Goal: Find specific page/section: Locate a particular part of the current website

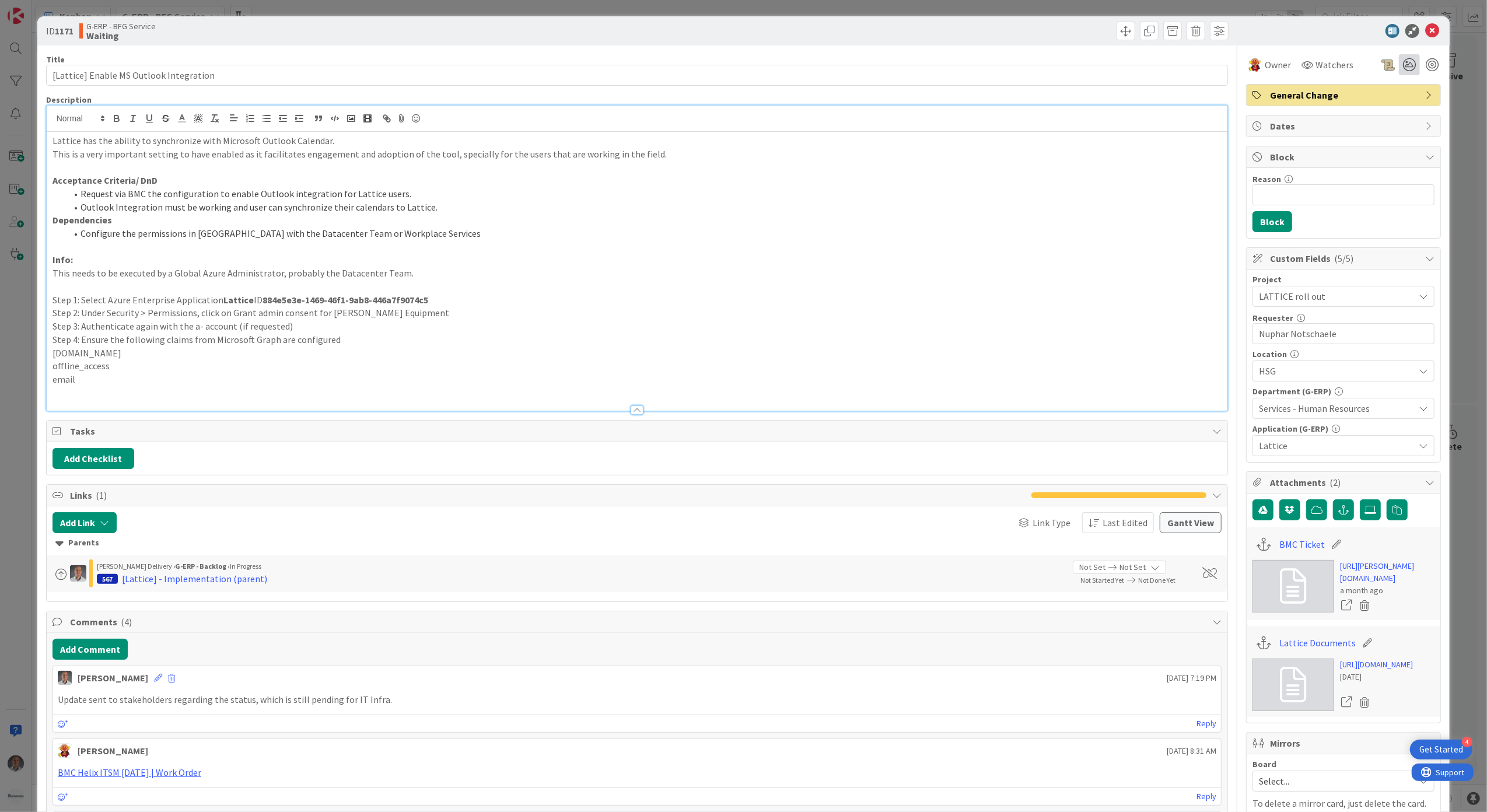
scroll to position [2662, 0]
click at [1426, 28] on icon at bounding box center [1432, 31] width 14 height 14
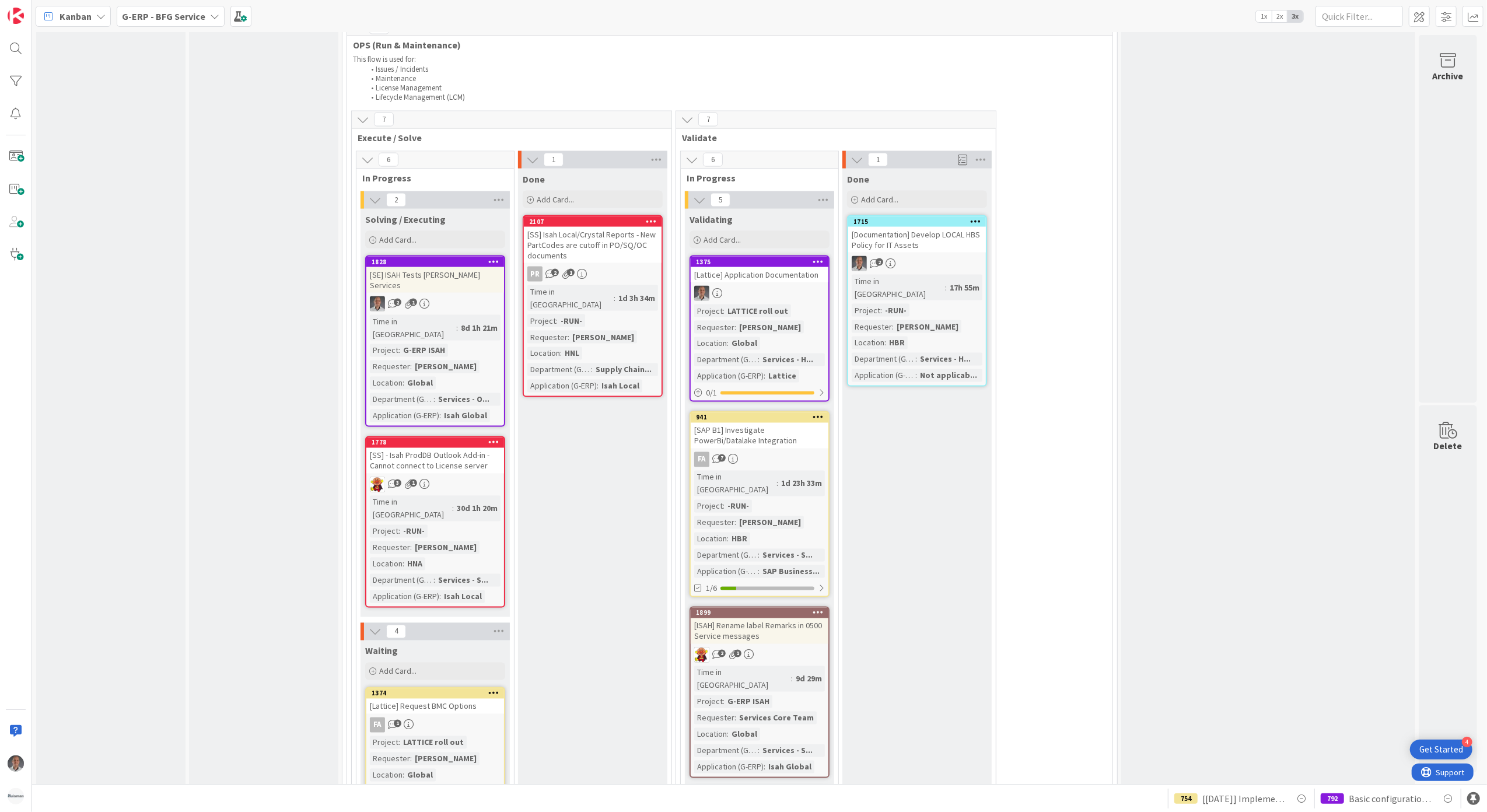
scroll to position [1871, 0]
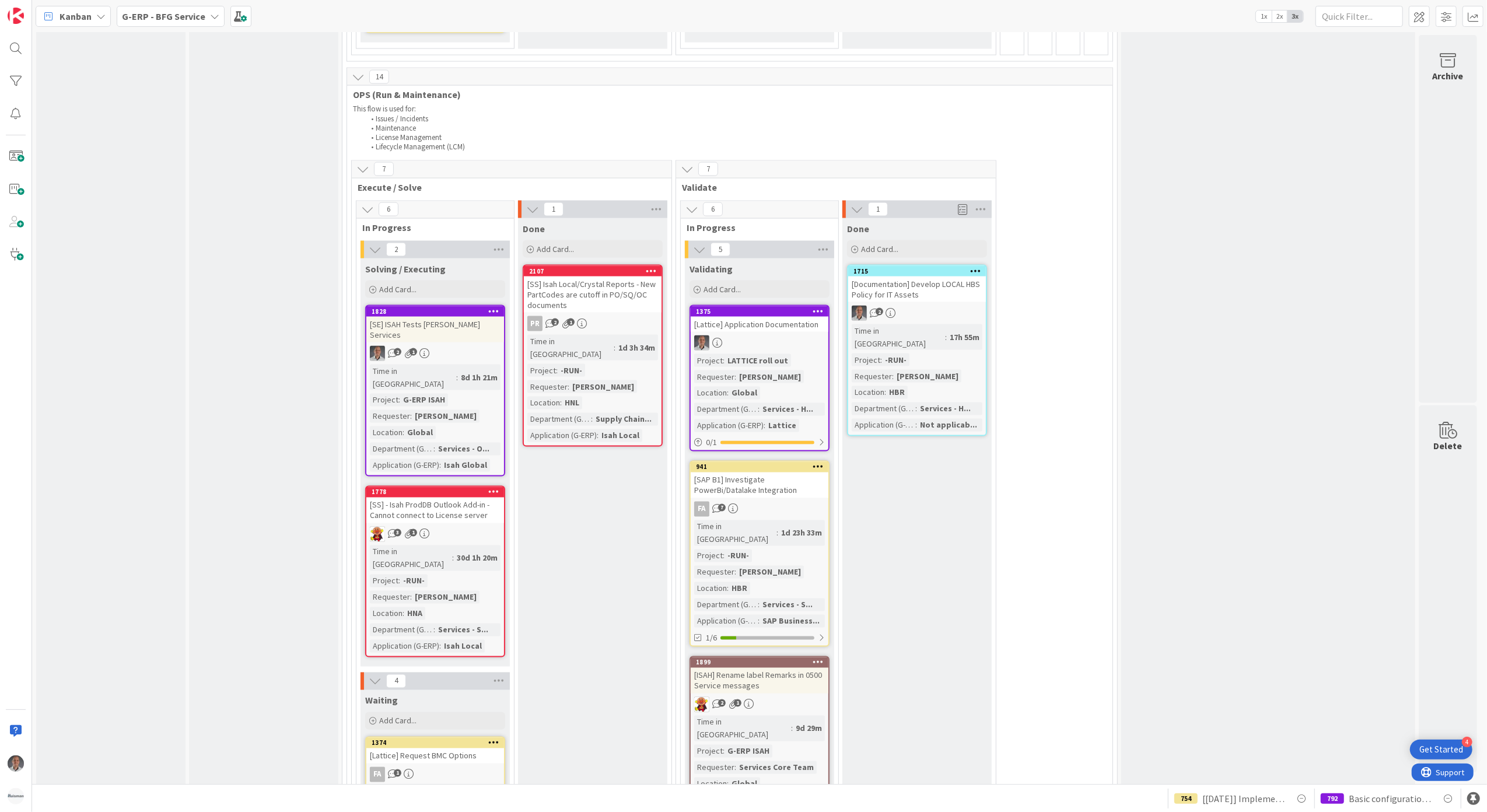
click at [789, 472] on div "[SAP B1] Investigate PowerBi/Datalake Integration" at bounding box center [759, 485] width 137 height 26
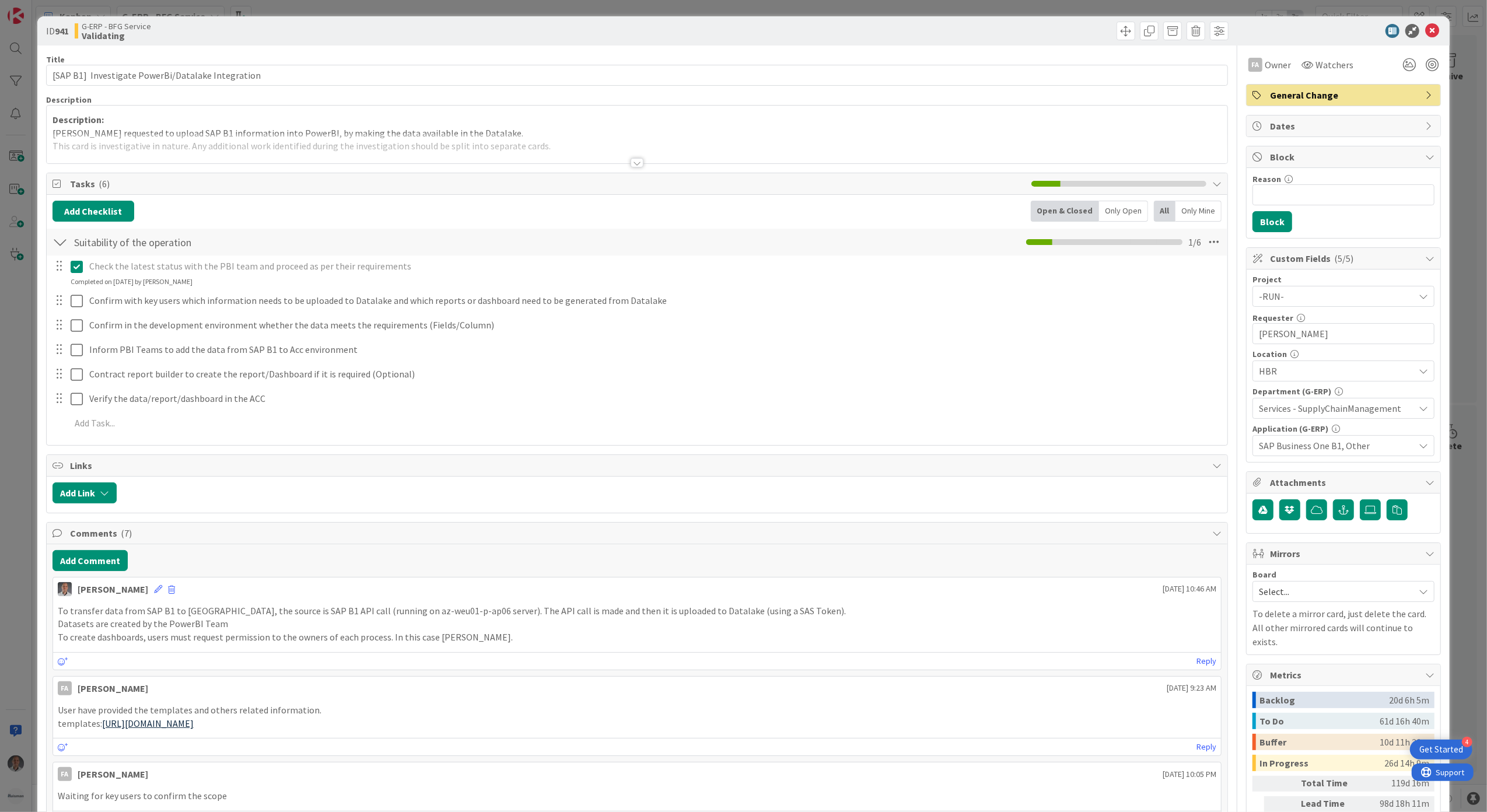
click at [631, 166] on div at bounding box center [637, 163] width 13 height 9
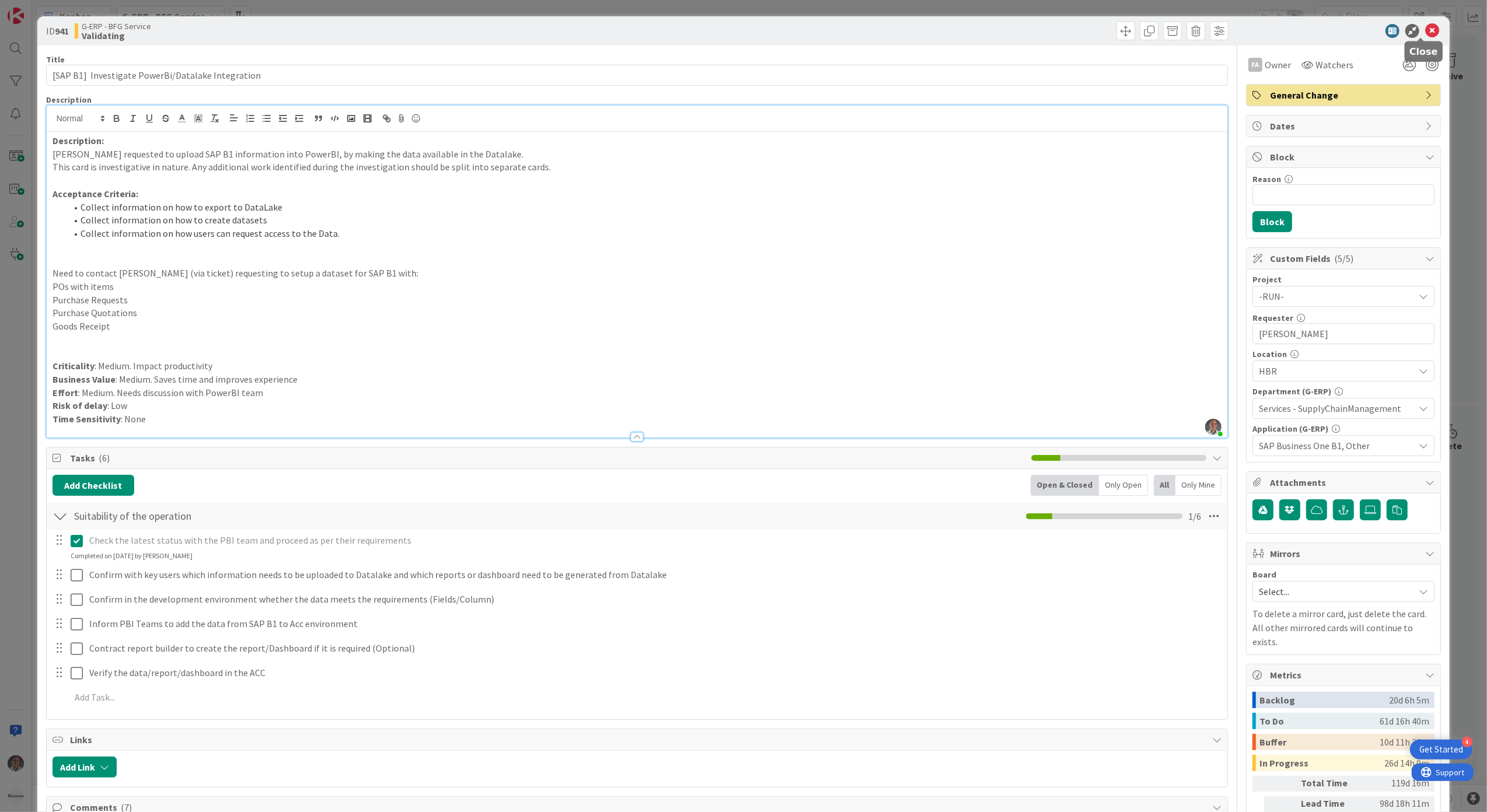
click at [1425, 35] on icon at bounding box center [1432, 31] width 14 height 14
